Goal: Task Accomplishment & Management: Use online tool/utility

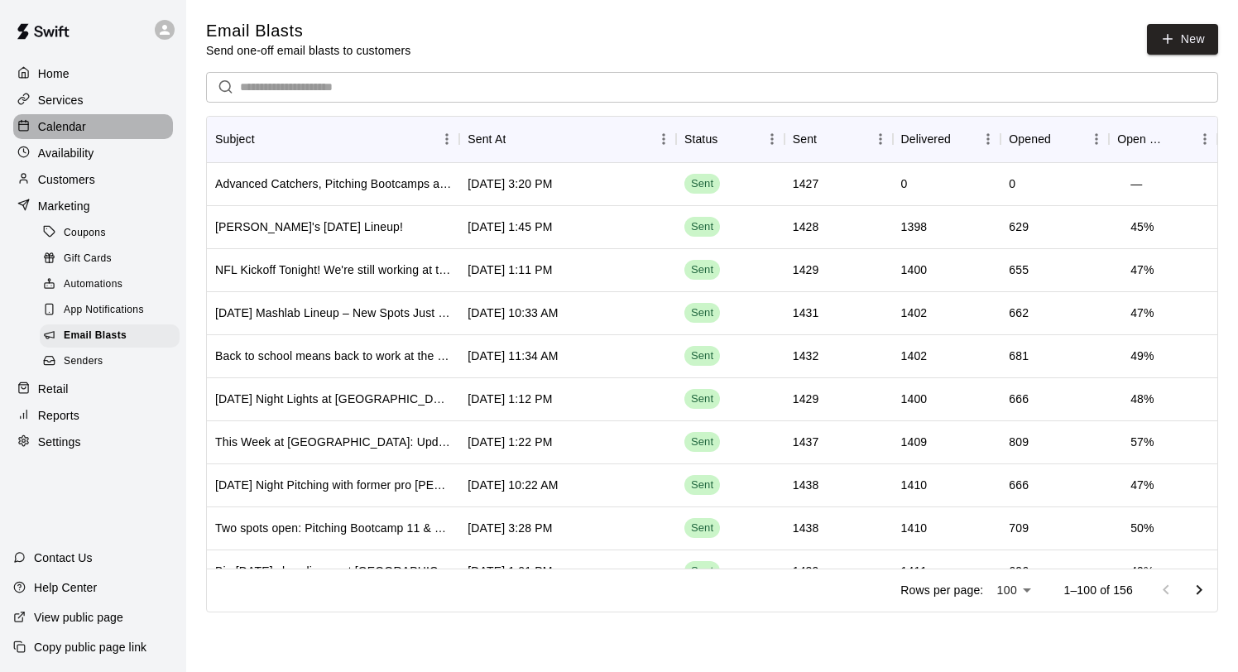
click at [84, 129] on p "Calendar" at bounding box center [62, 126] width 48 height 17
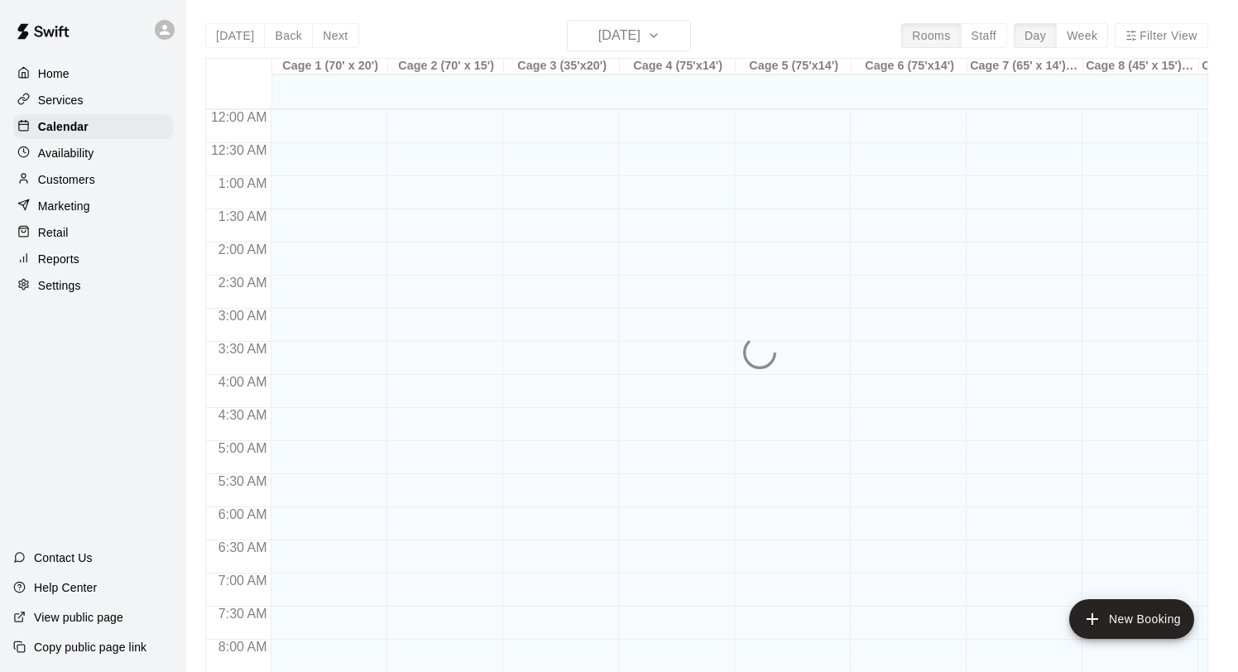
scroll to position [959, 0]
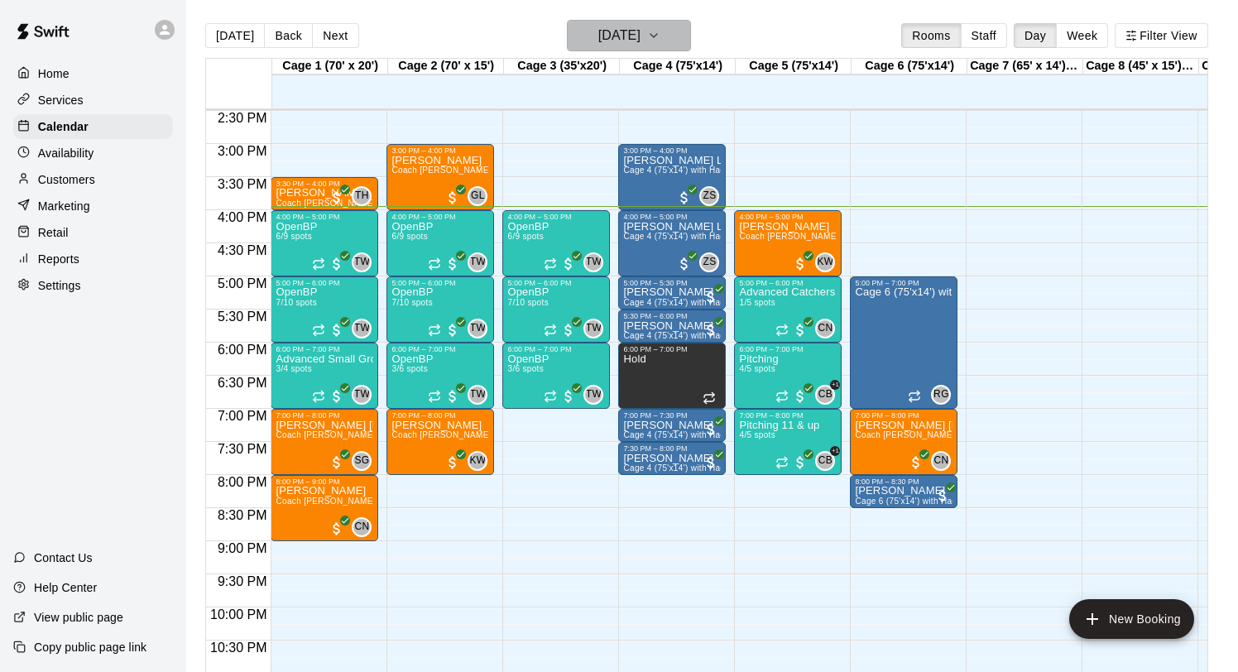
click at [622, 35] on h6 "[DATE]" at bounding box center [619, 35] width 42 height 23
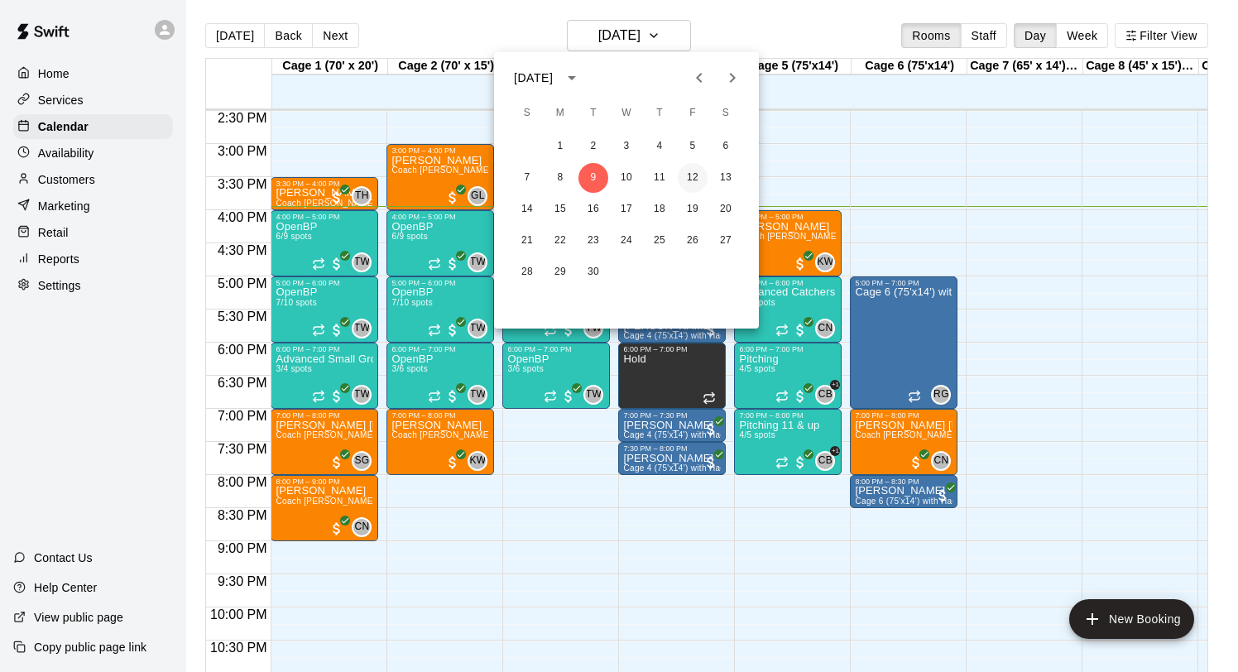
click at [691, 177] on button "12" at bounding box center [693, 178] width 30 height 30
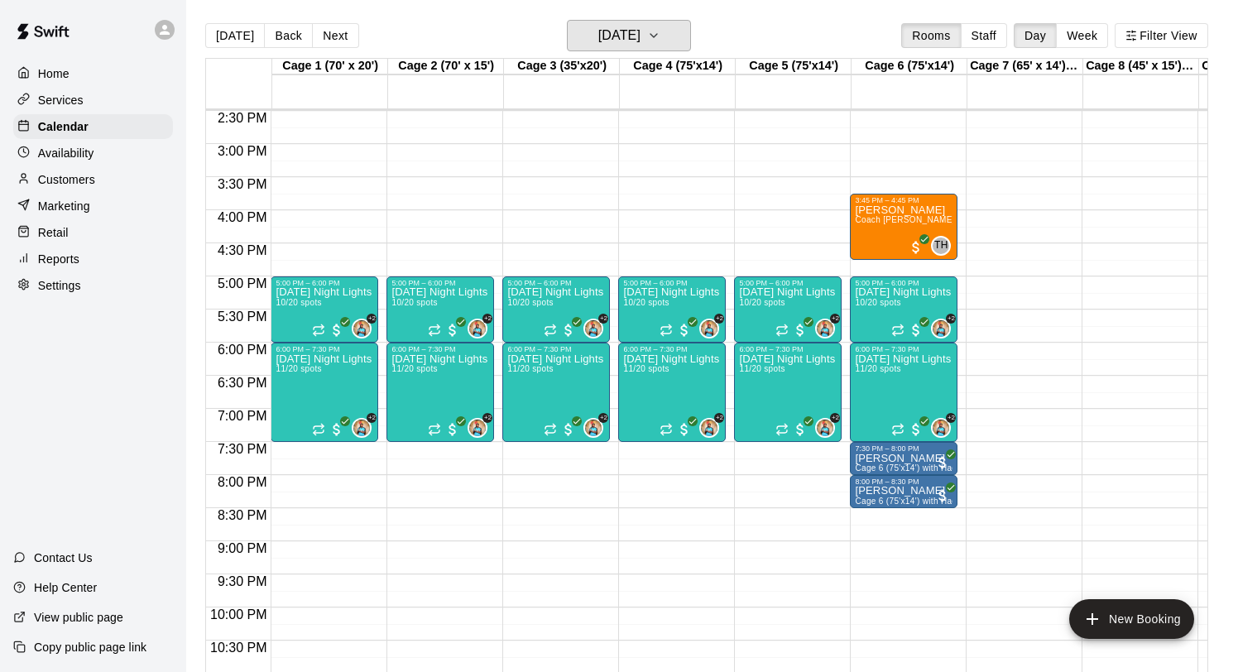
scroll to position [978, 0]
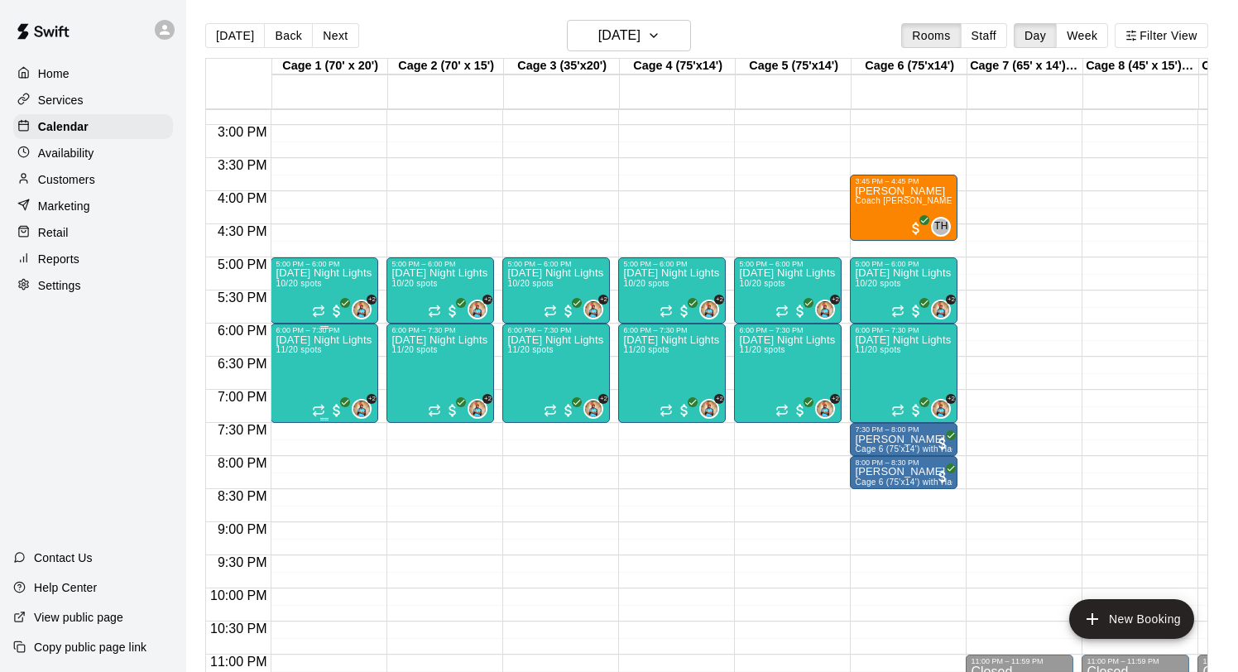
click at [311, 360] on div "[DATE] Night Lights - Advanced Hitting Group & Tournament Prep (Live ABs) - Age…" at bounding box center [325, 670] width 98 height 672
click at [294, 392] on img "edit" at bounding box center [293, 391] width 19 height 19
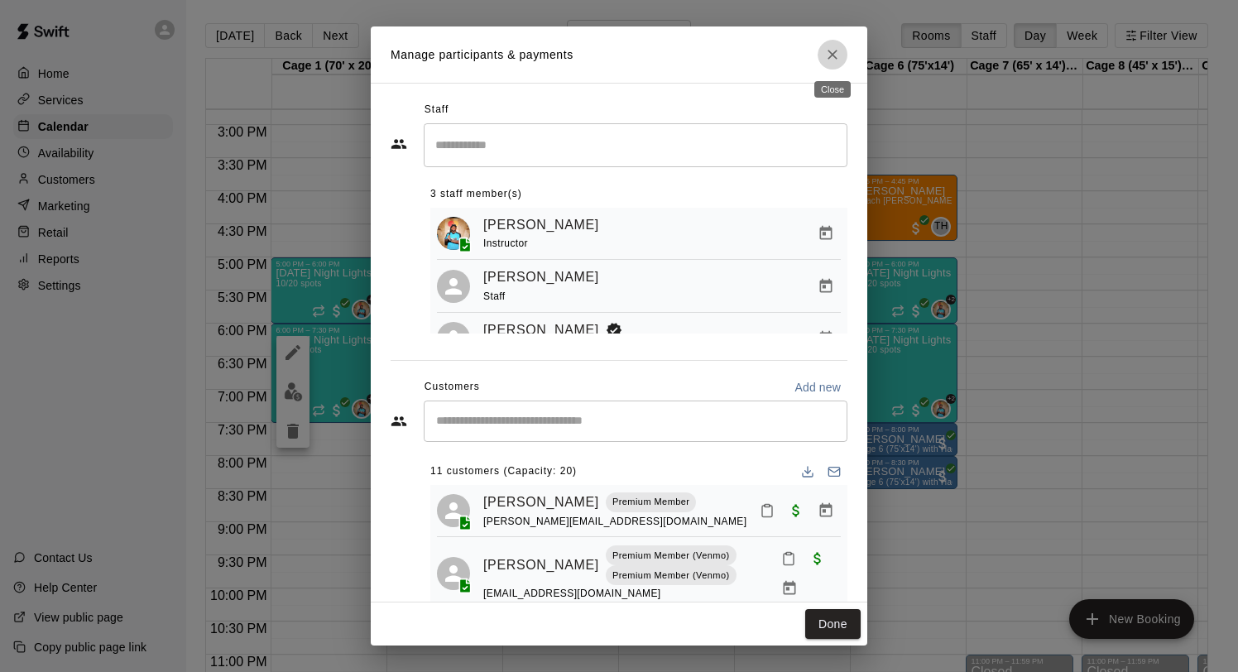
click at [837, 50] on icon "Close" at bounding box center [832, 54] width 17 height 17
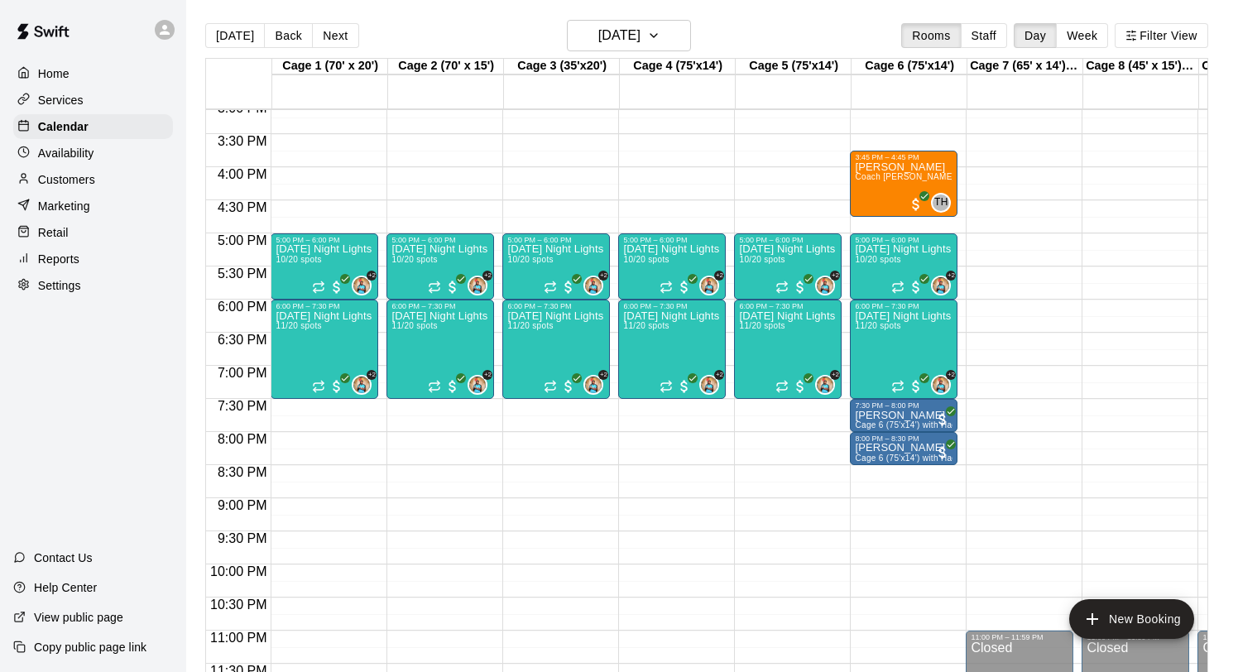
scroll to position [1009, 0]
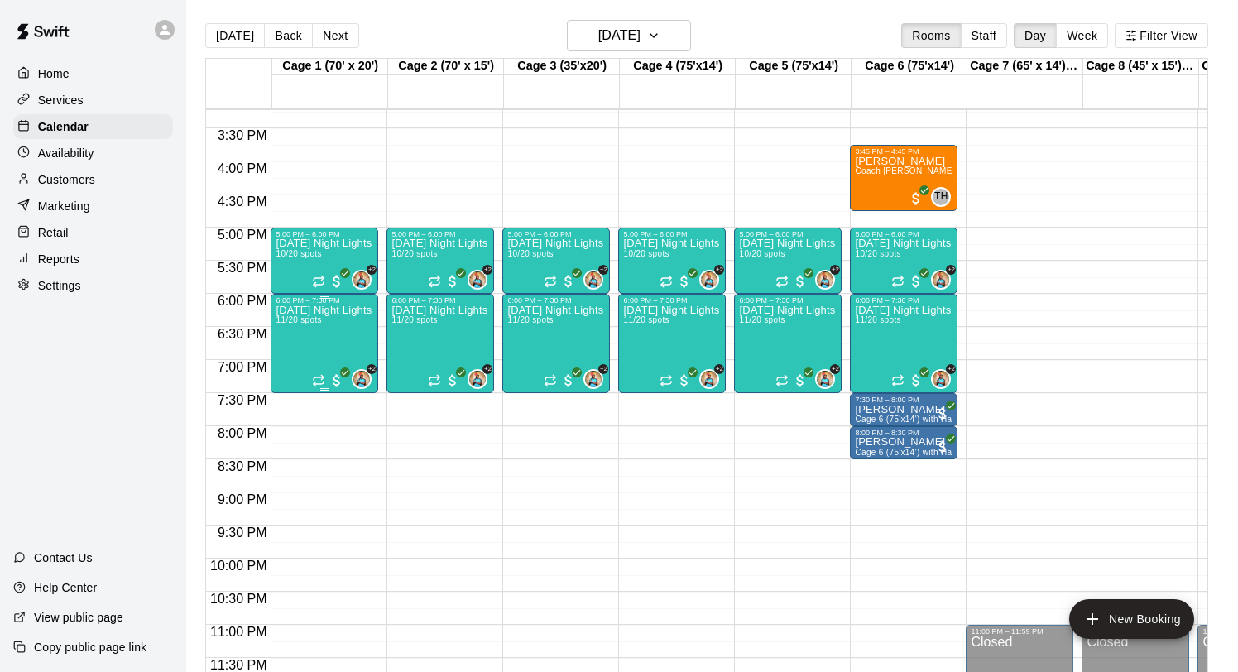
click at [333, 310] on p "[DATE] Night Lights - Advanced Hitting Group & Tournament Prep (Live ABs) - Age…" at bounding box center [325, 310] width 98 height 0
click at [404, 504] on div at bounding box center [619, 336] width 1238 height 672
click at [327, 310] on p "[DATE] Night Lights - Advanced Hitting Group & Tournament Prep (Live ABs) - Age…" at bounding box center [325, 310] width 98 height 0
click at [296, 357] on img "edit" at bounding box center [293, 366] width 19 height 19
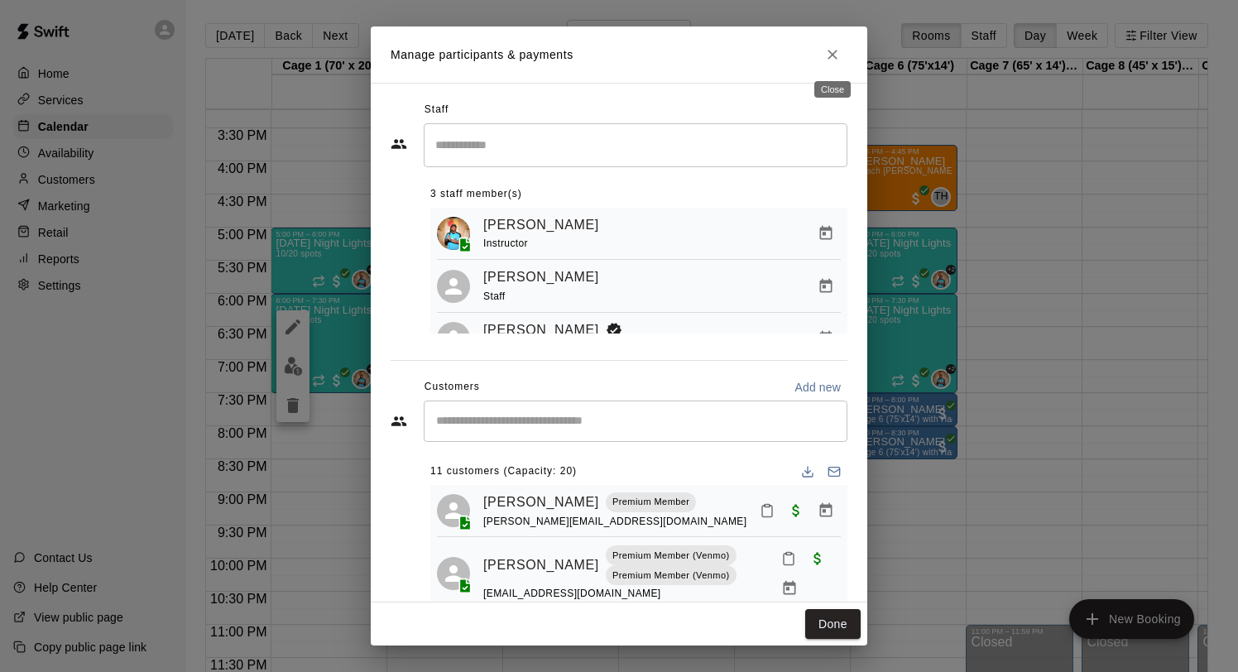
click at [839, 43] on button "Close" at bounding box center [833, 55] width 30 height 30
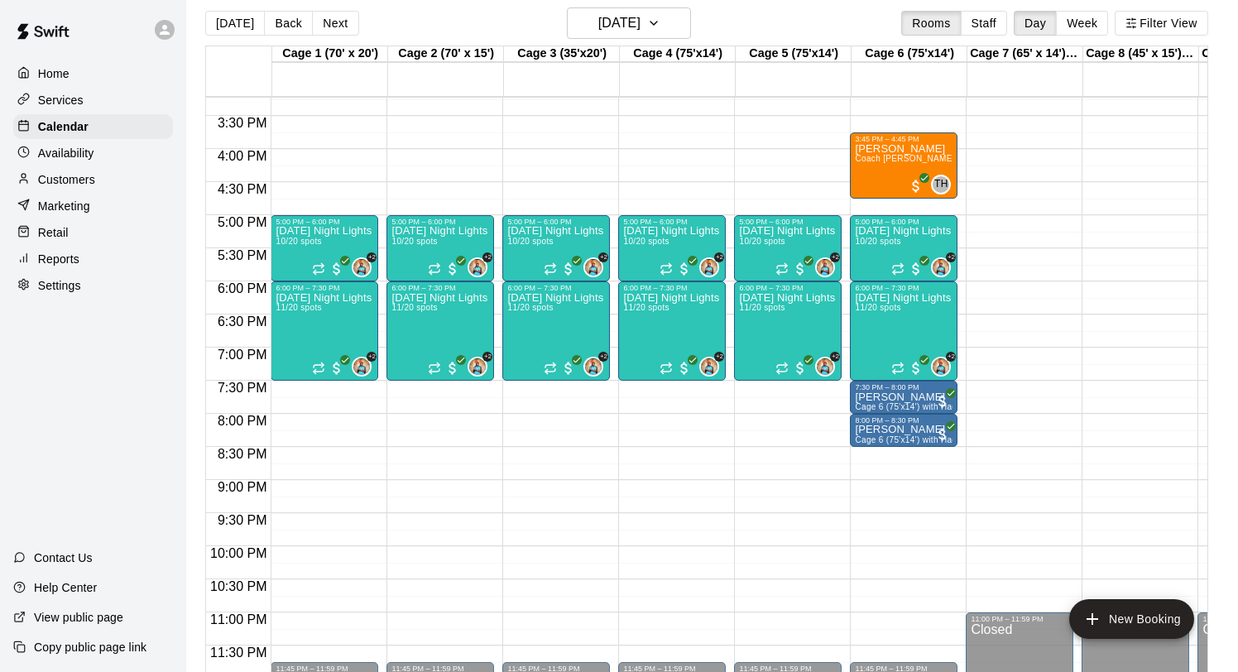
scroll to position [26, 0]
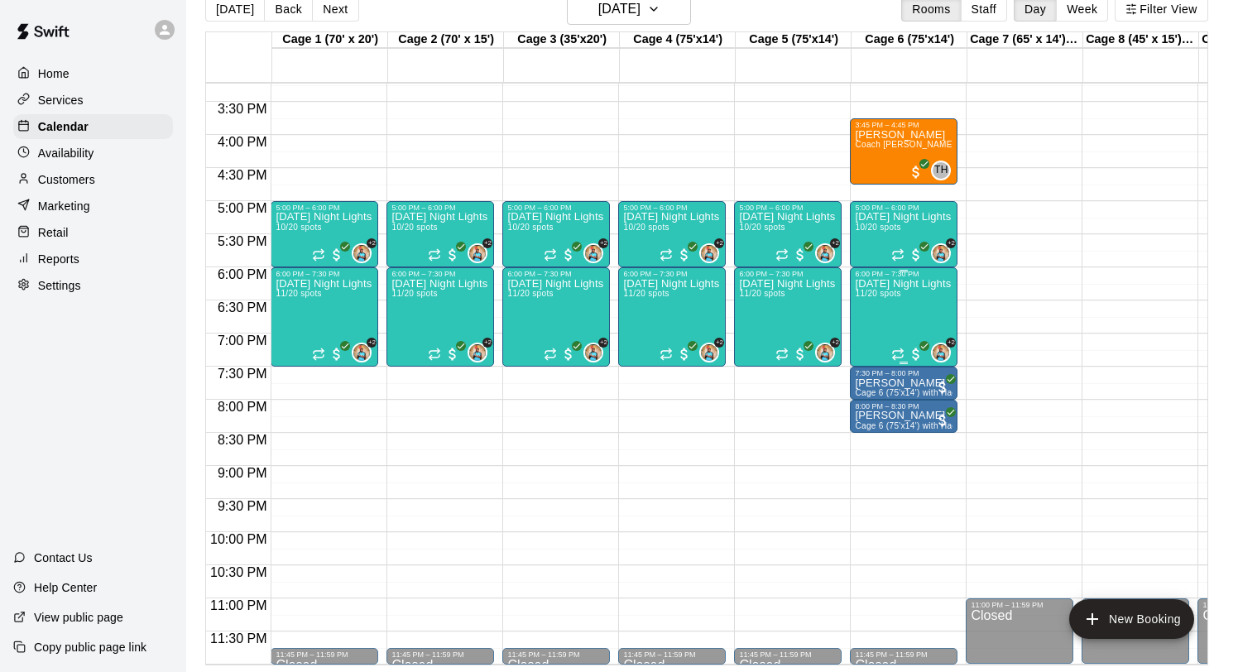
click at [900, 315] on div "[DATE] Night Lights - Advanced Hitting Group & Tournament Prep (Live ABs) - Age…" at bounding box center [904, 614] width 98 height 672
click at [872, 333] on img "edit" at bounding box center [872, 334] width 19 height 19
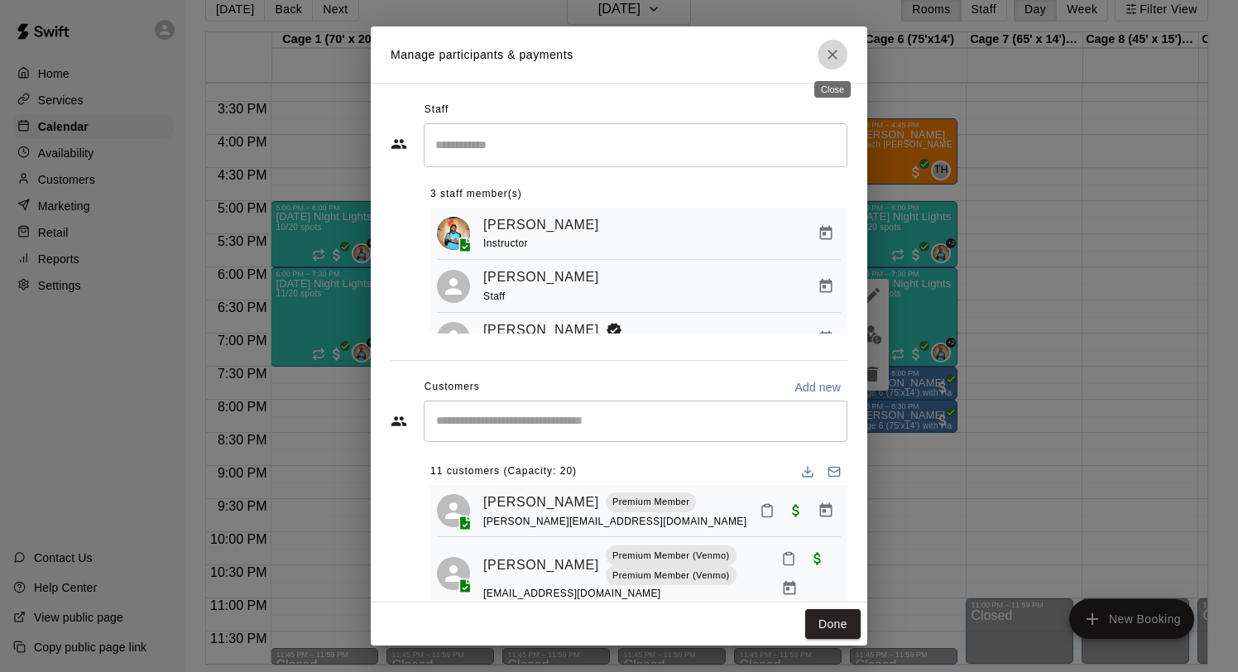
click at [831, 46] on icon "Close" at bounding box center [832, 54] width 17 height 17
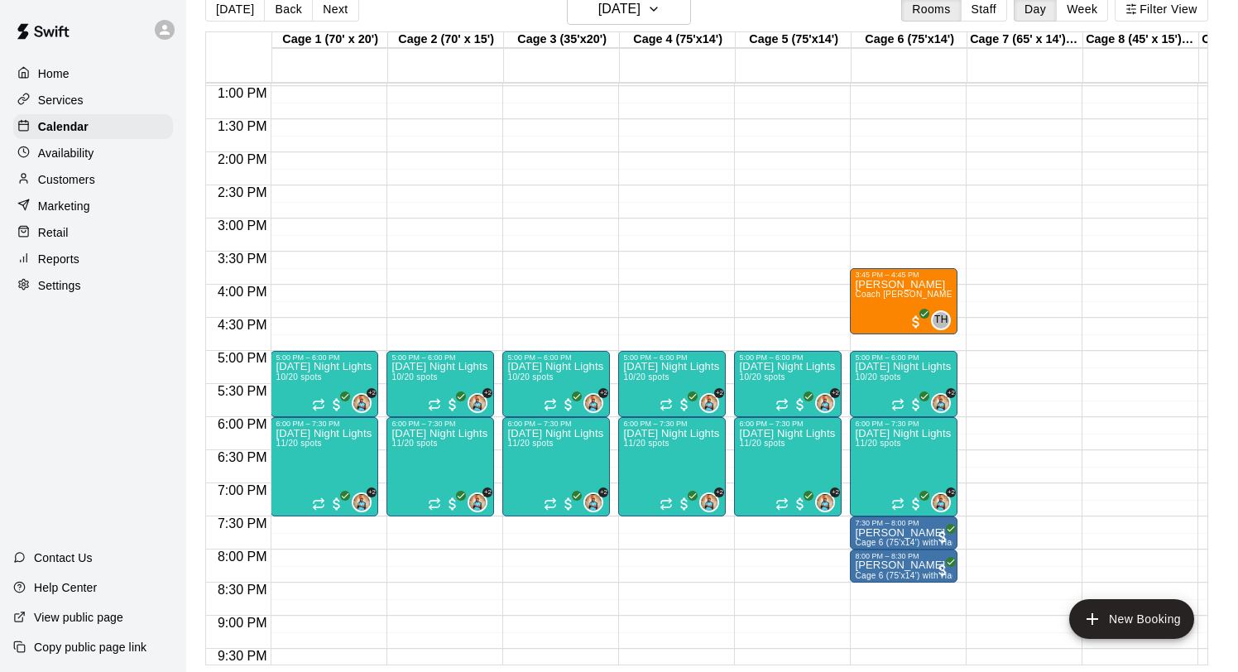
scroll to position [828, 0]
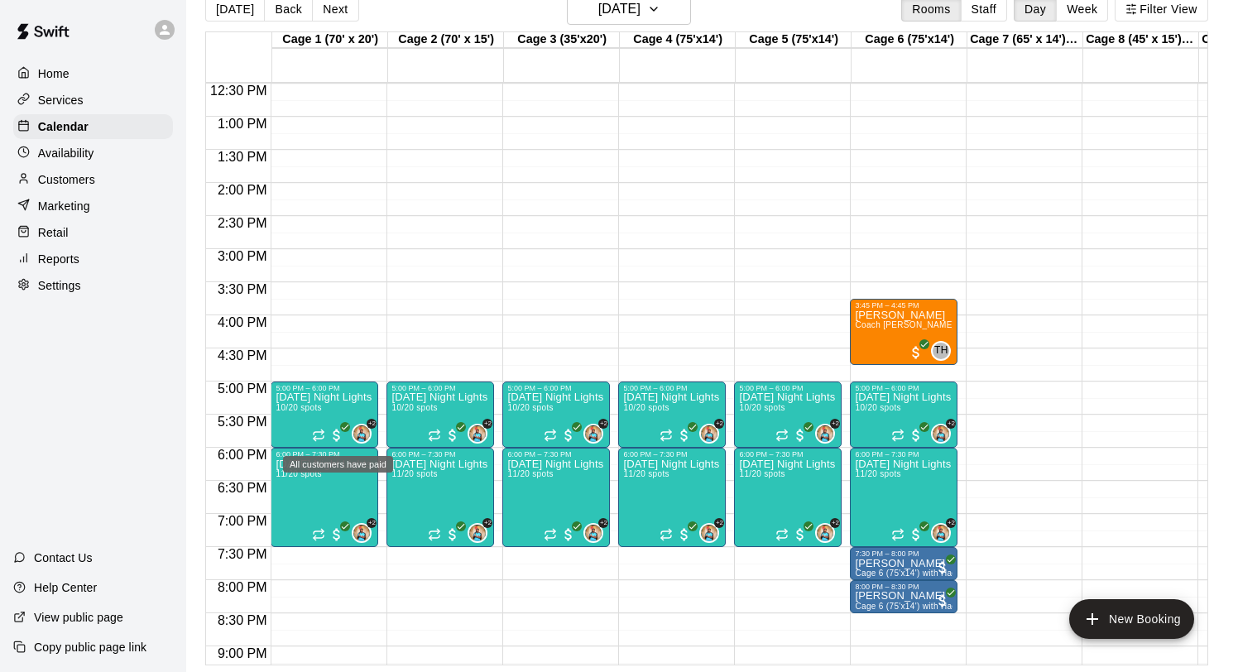
click at [322, 474] on div "All customers have paid" at bounding box center [337, 459] width 113 height 30
click at [292, 499] on img "edit" at bounding box center [298, 500] width 19 height 19
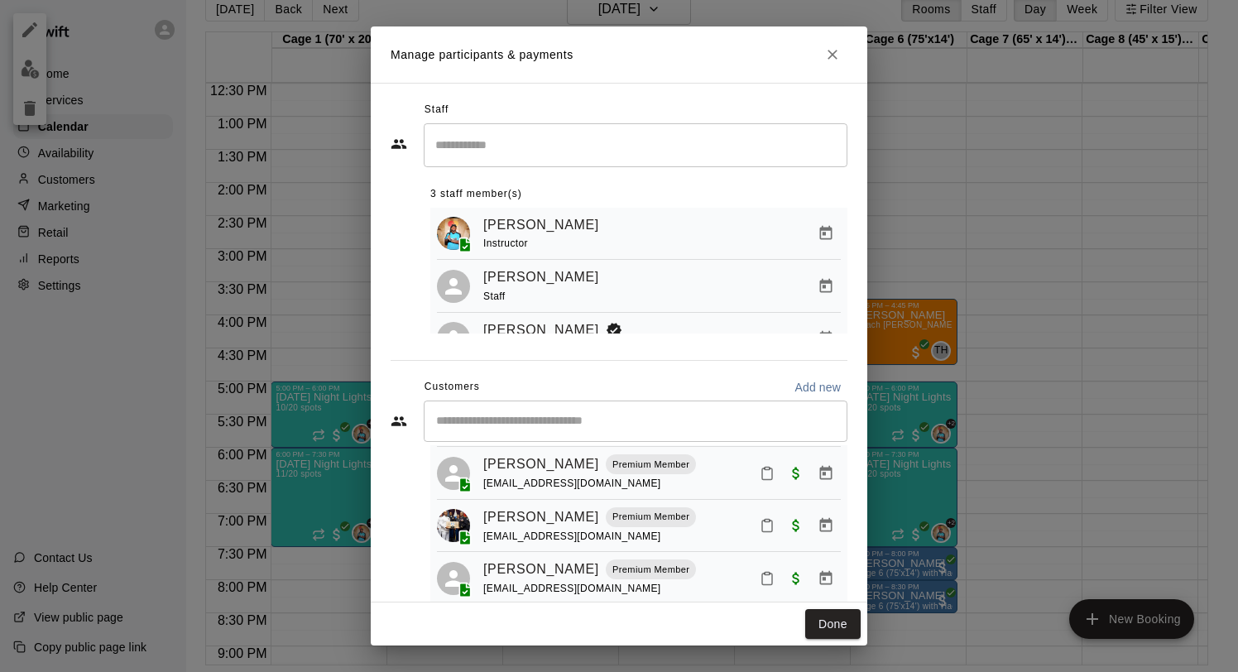
scroll to position [308, 0]
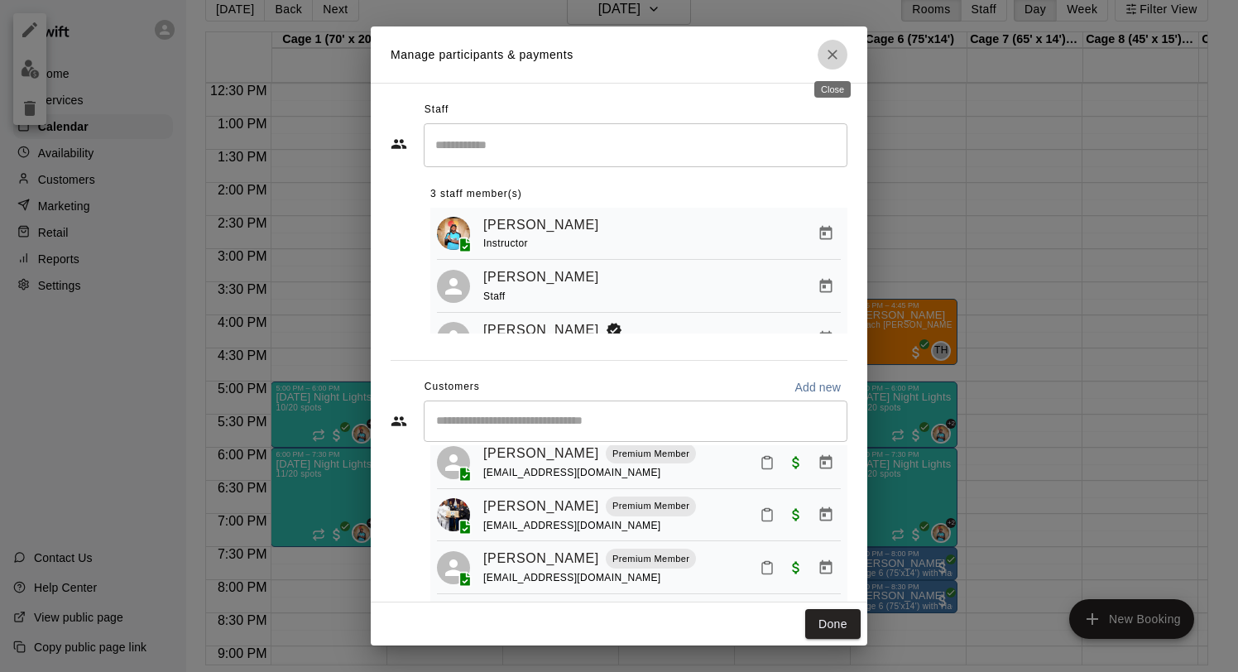
click at [825, 56] on icon "Close" at bounding box center [832, 54] width 17 height 17
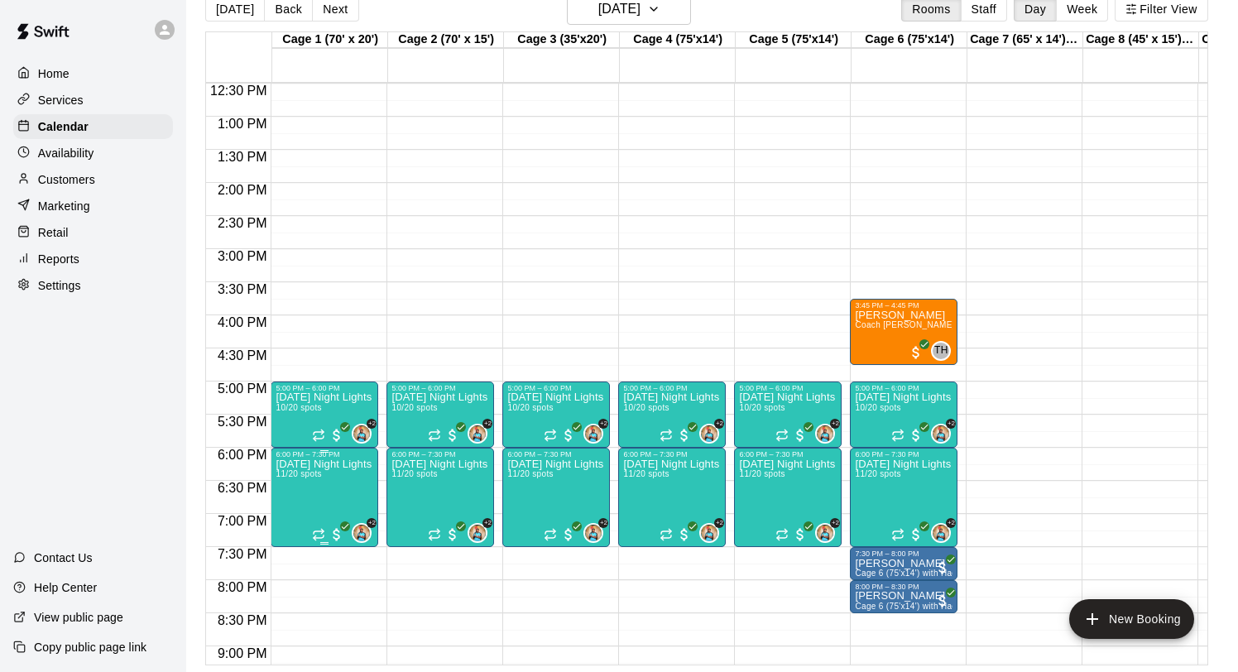
click at [287, 521] on img "edit" at bounding box center [293, 516] width 19 height 19
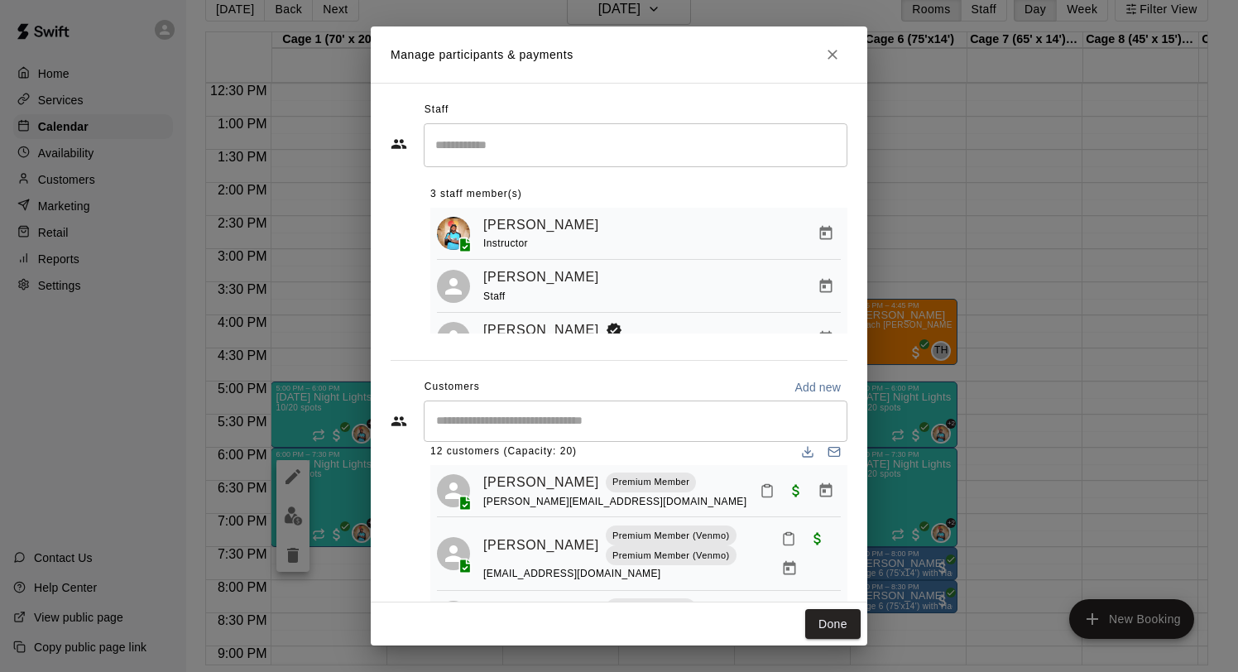
scroll to position [0, 0]
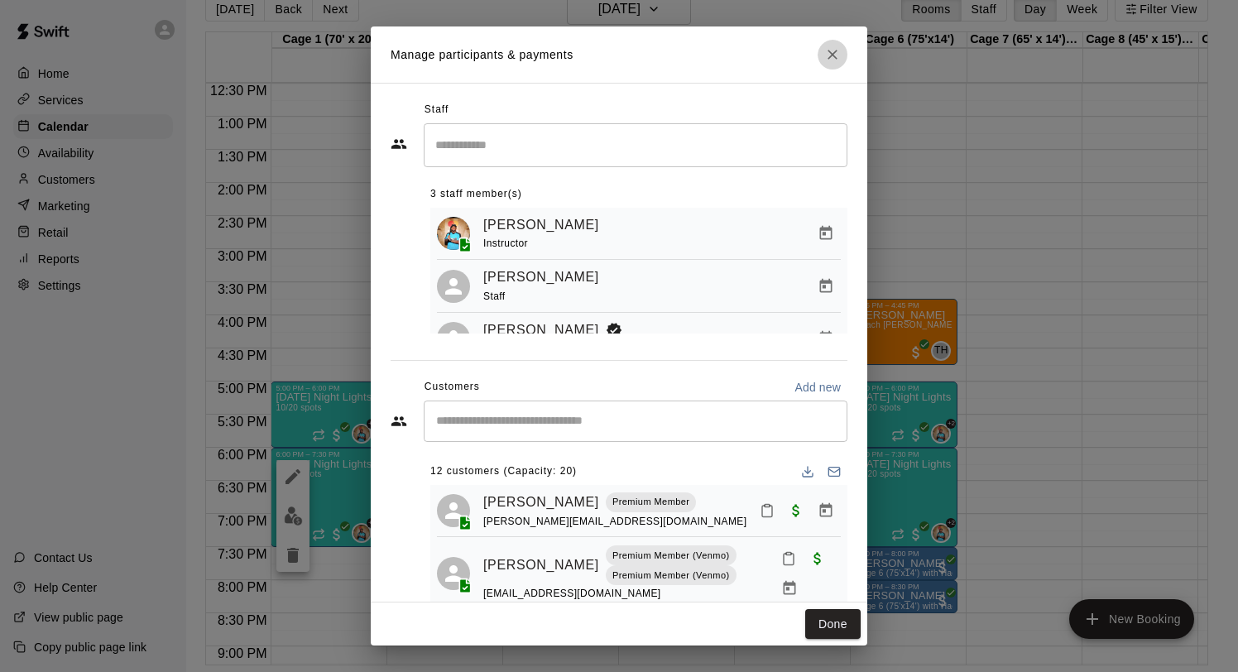
click at [830, 51] on icon "Close" at bounding box center [832, 54] width 17 height 17
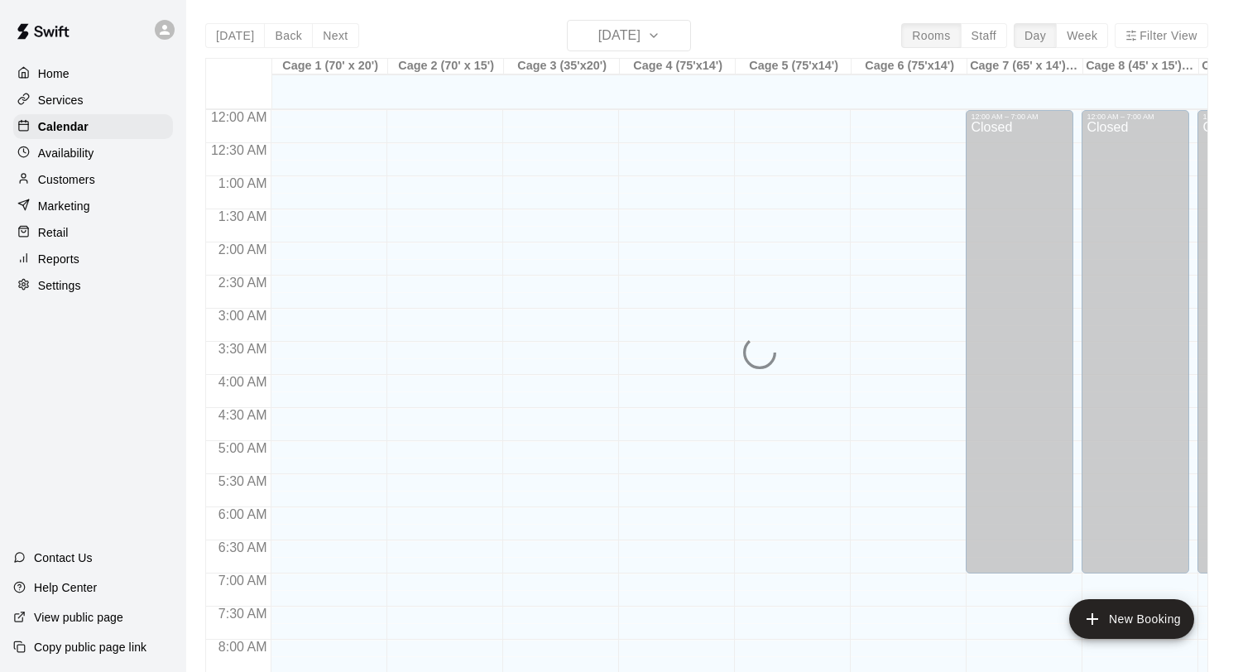
scroll to position [959, 0]
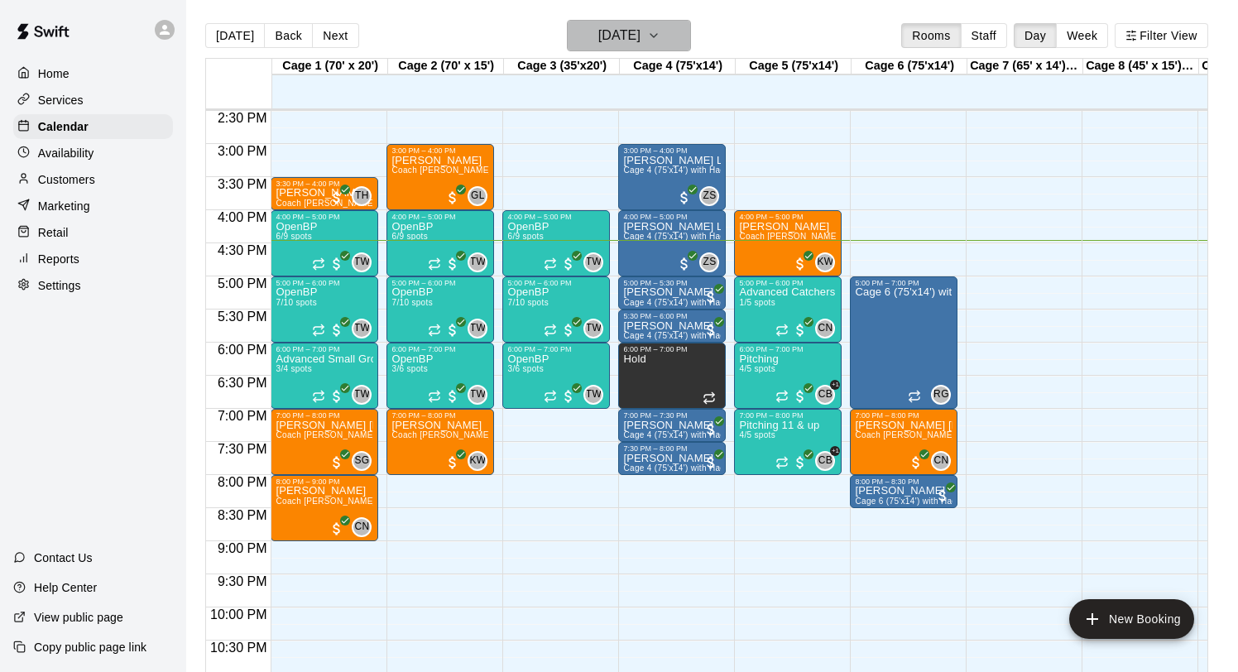
click at [651, 22] on button "[DATE]" at bounding box center [629, 35] width 124 height 31
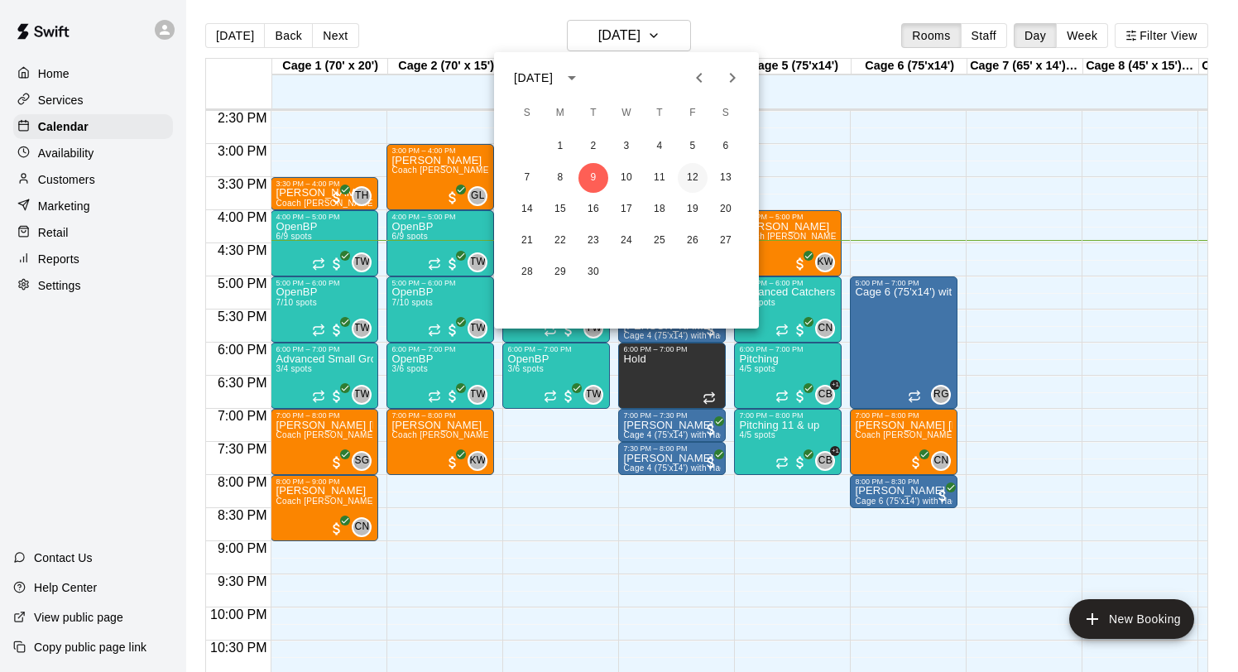
click at [691, 174] on button "12" at bounding box center [693, 178] width 30 height 30
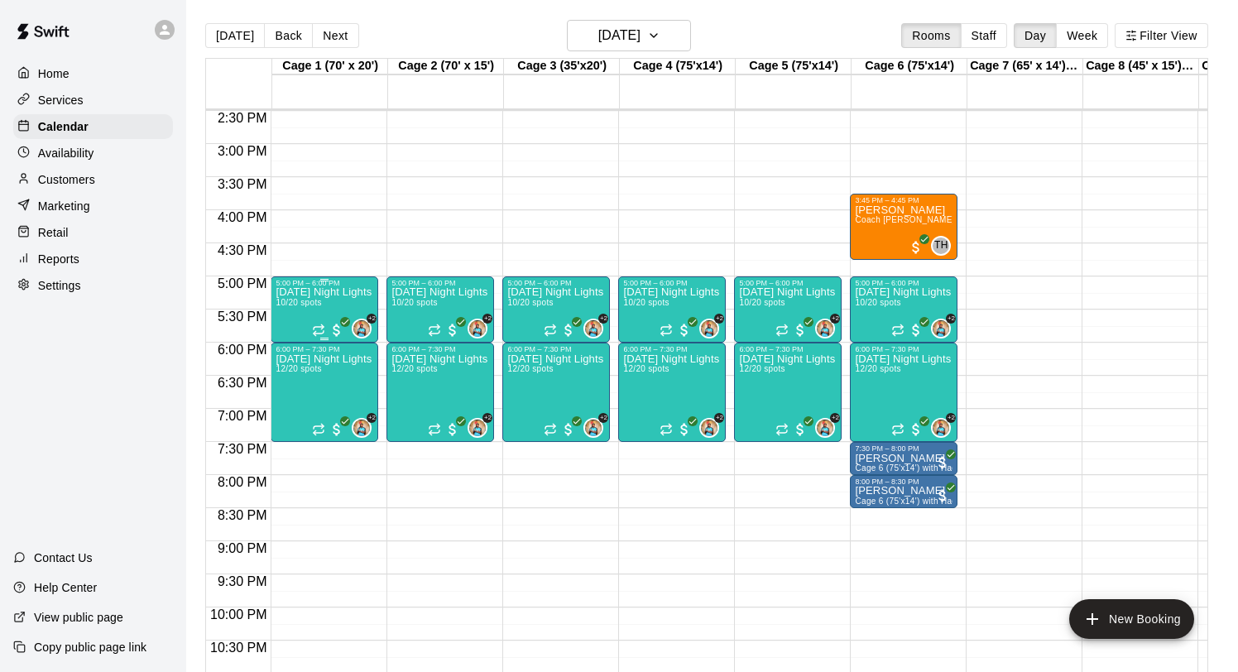
click at [318, 300] on span "10/20 spots" at bounding box center [299, 302] width 46 height 9
click at [284, 357] on img "edit" at bounding box center [293, 355] width 19 height 19
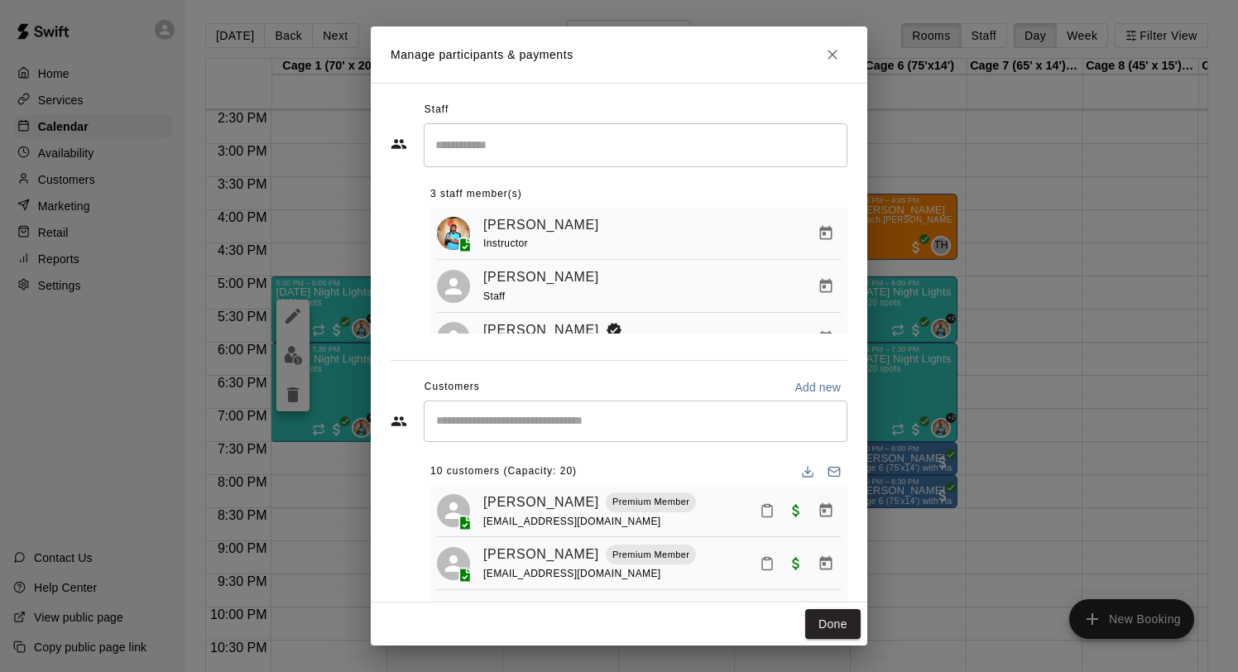
click at [501, 430] on div "​" at bounding box center [636, 421] width 424 height 41
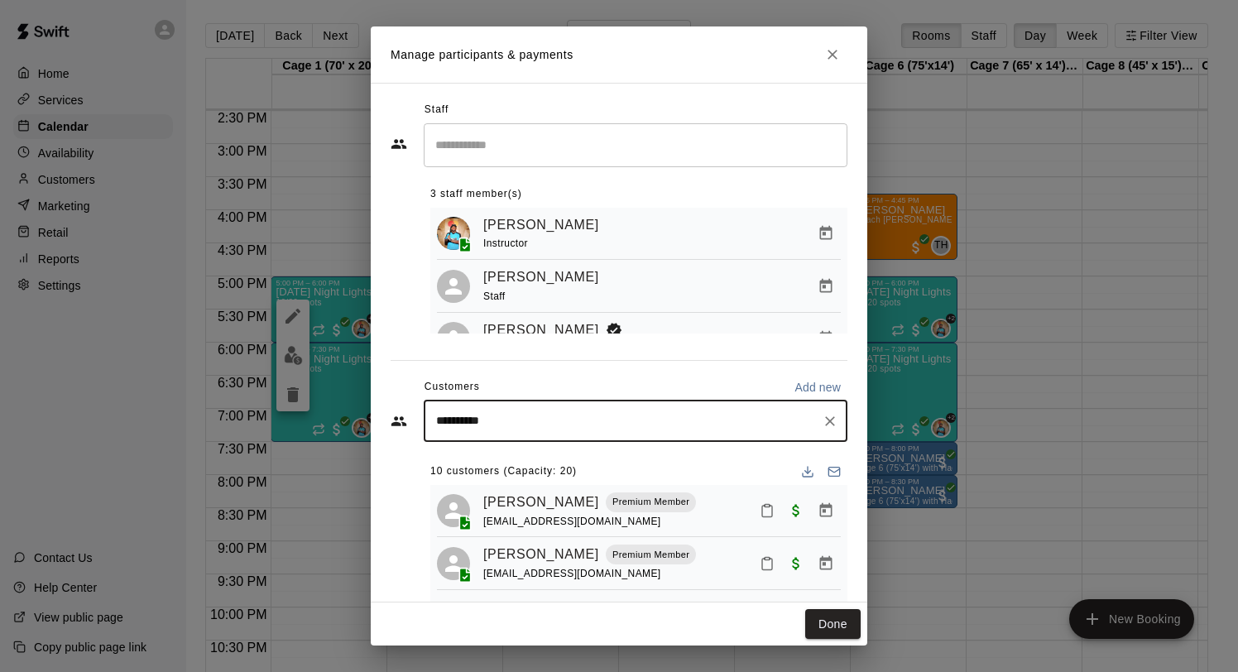
type input "**********"
click at [506, 467] on p "Cannon Wyss" at bounding box center [573, 459] width 206 height 17
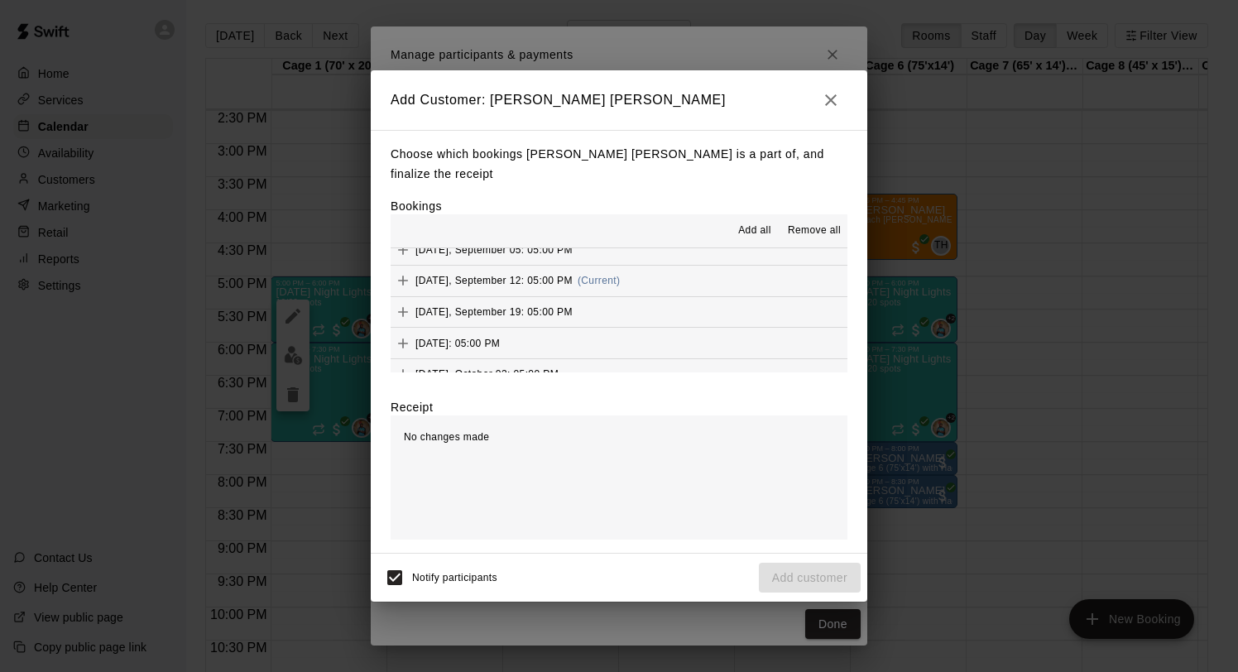
scroll to position [1089, 0]
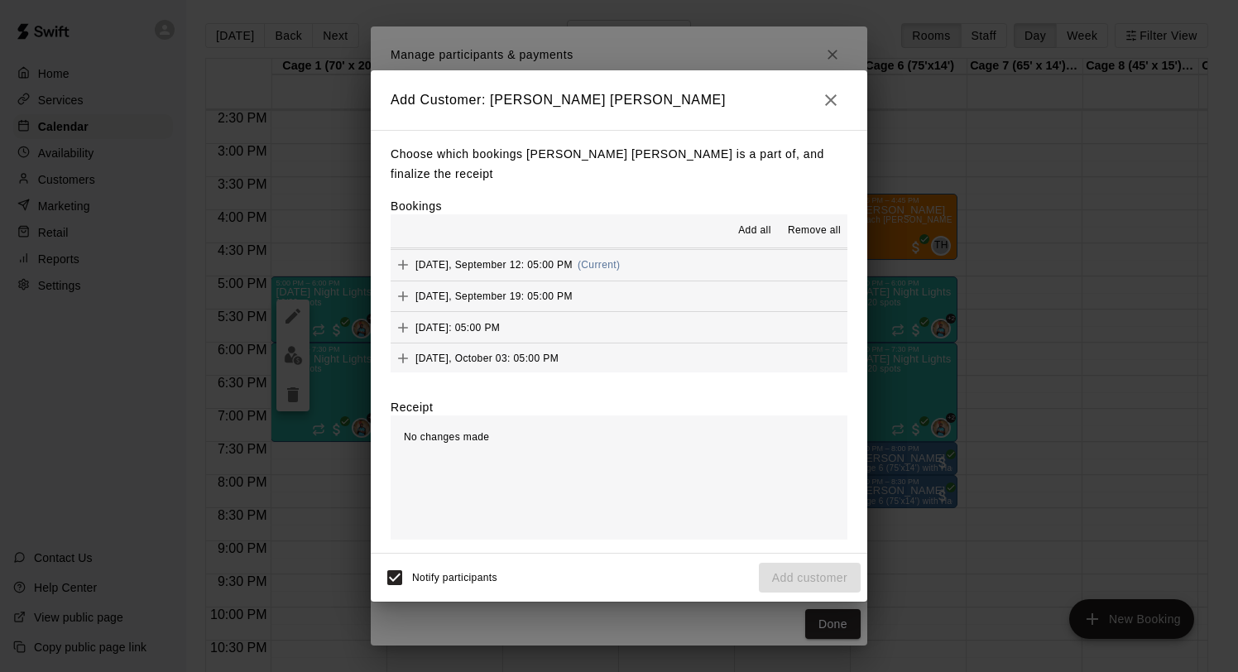
click at [524, 259] on span "Friday, September 12: 05:00 PM" at bounding box center [493, 265] width 157 height 12
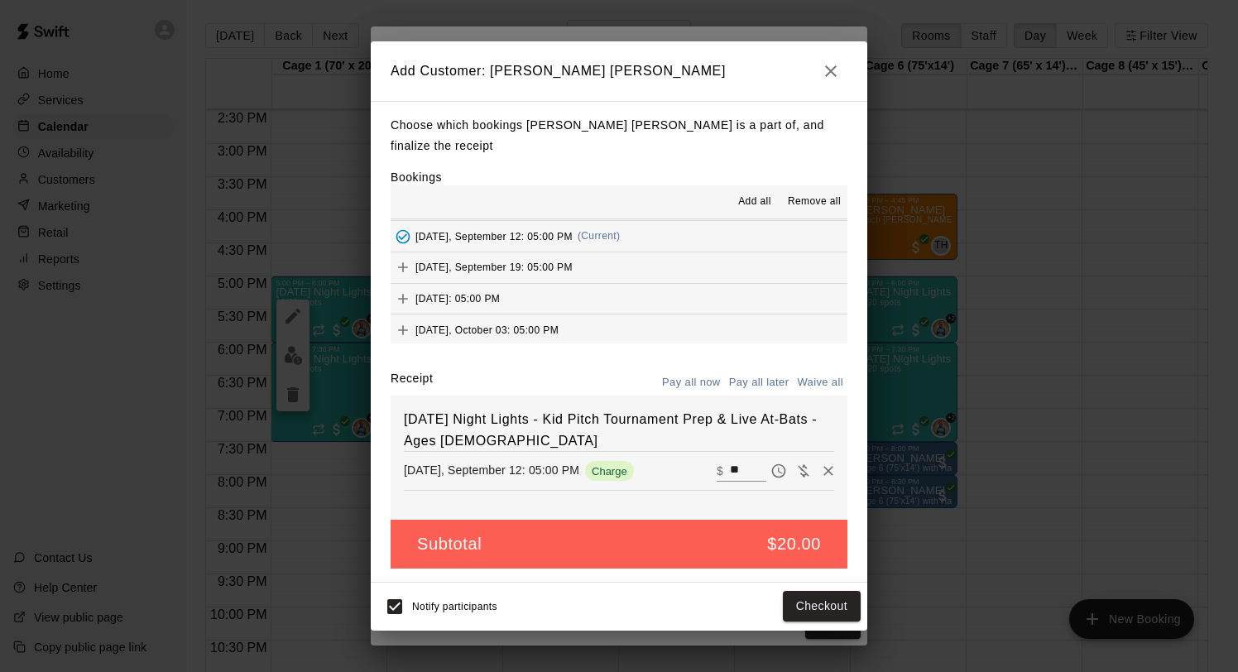
click at [819, 374] on button "Waive all" at bounding box center [820, 383] width 55 height 26
type input "*"
click at [809, 593] on button "Add customer" at bounding box center [810, 606] width 102 height 31
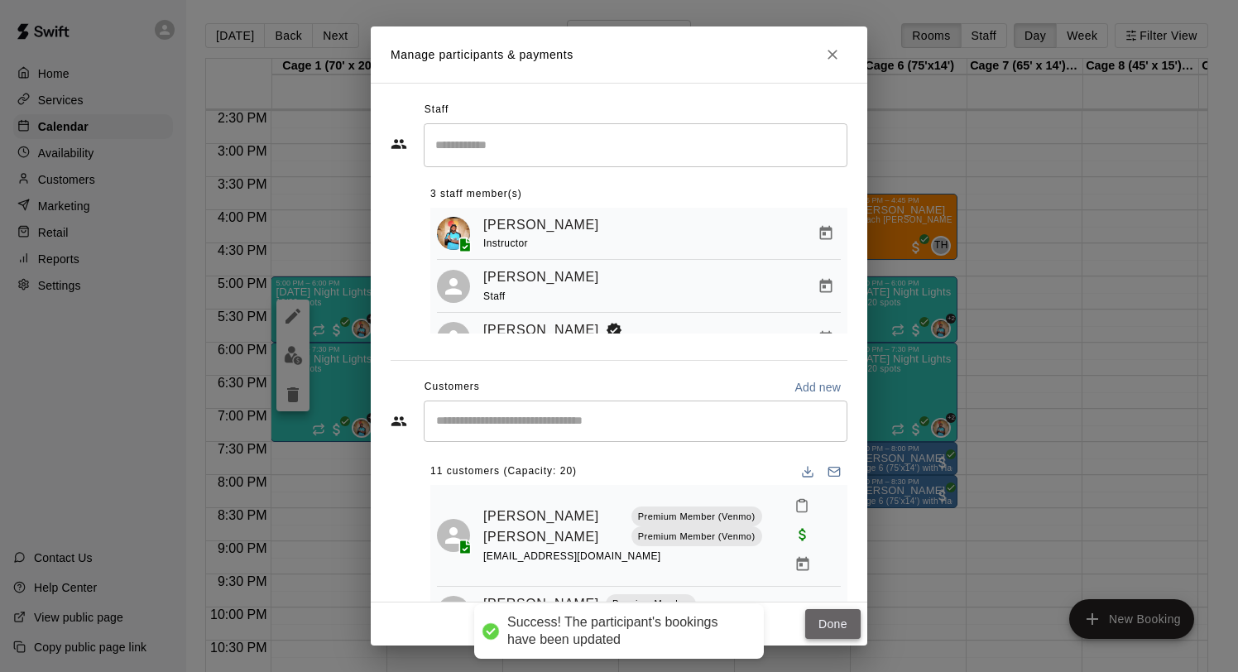
click at [830, 627] on button "Done" at bounding box center [832, 624] width 55 height 31
